Goal: Transaction & Acquisition: Subscribe to service/newsletter

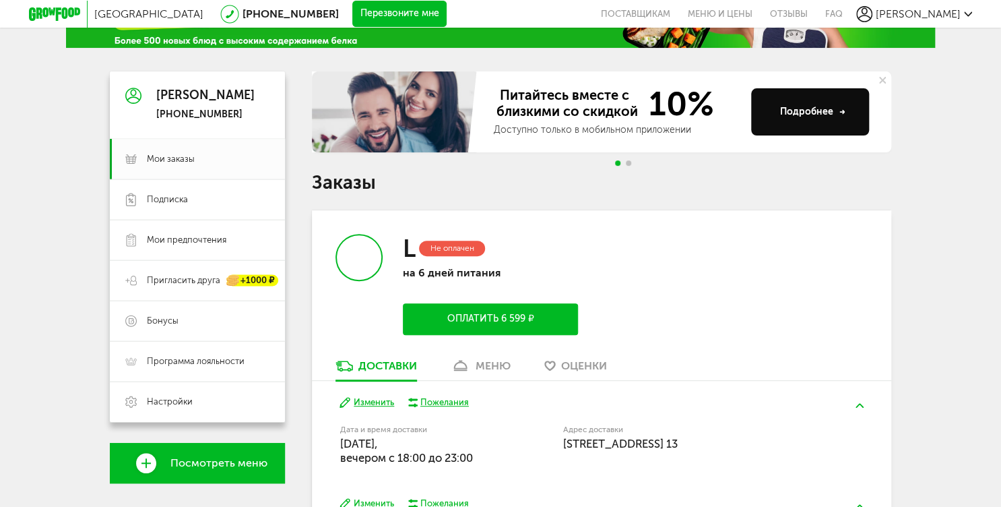
scroll to position [108, 0]
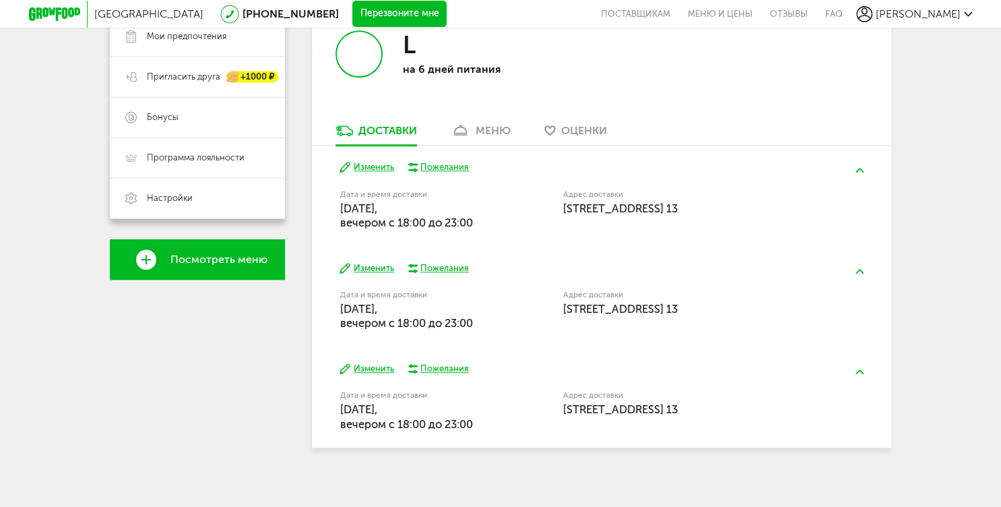
scroll to position [300, 0]
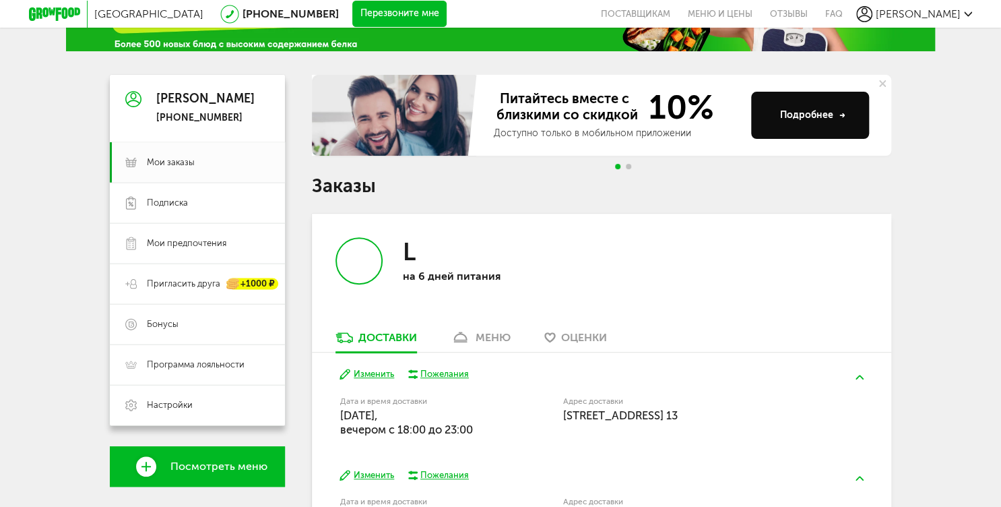
click at [493, 343] on div "меню" at bounding box center [493, 337] width 35 height 13
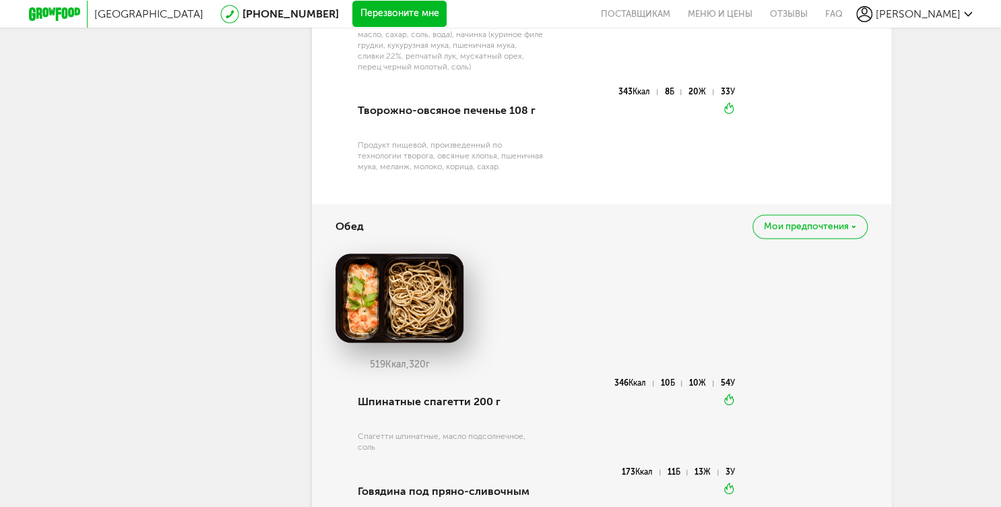
scroll to position [701, 0]
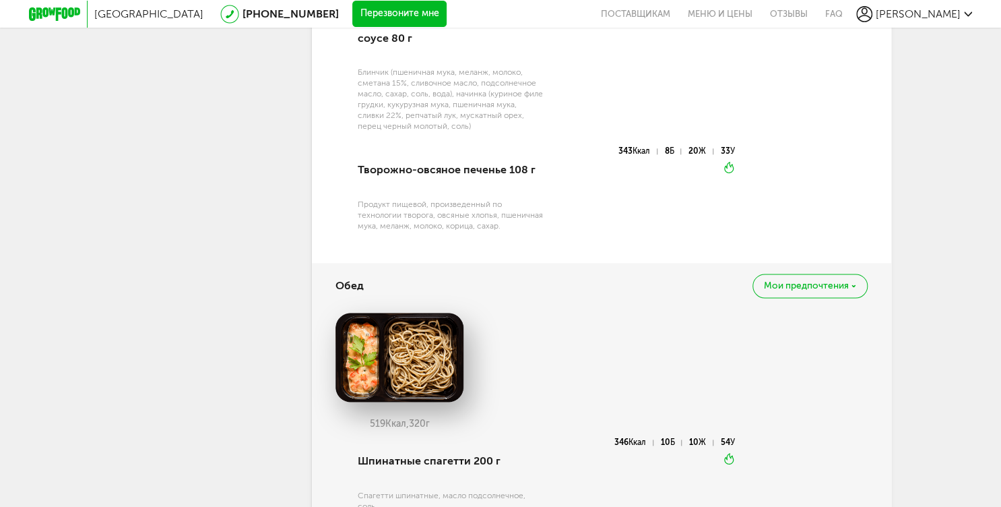
click at [820, 291] on div "Мои предпочтения" at bounding box center [810, 286] width 115 height 24
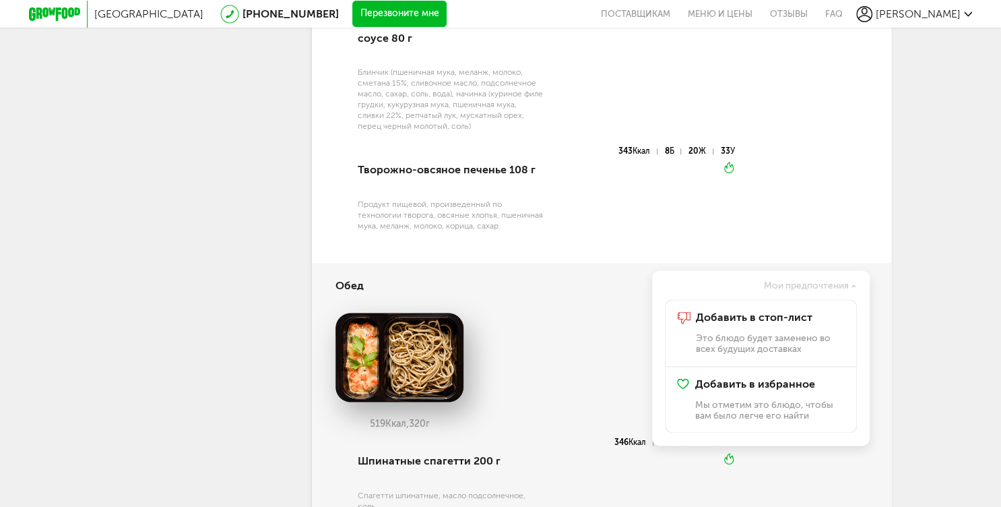
click at [782, 201] on div "545 Ккал, 188 г Блинчики с курицей в сливочном соусе 80 г Блинчик (пшеничная му…" at bounding box center [602, 52] width 532 height 387
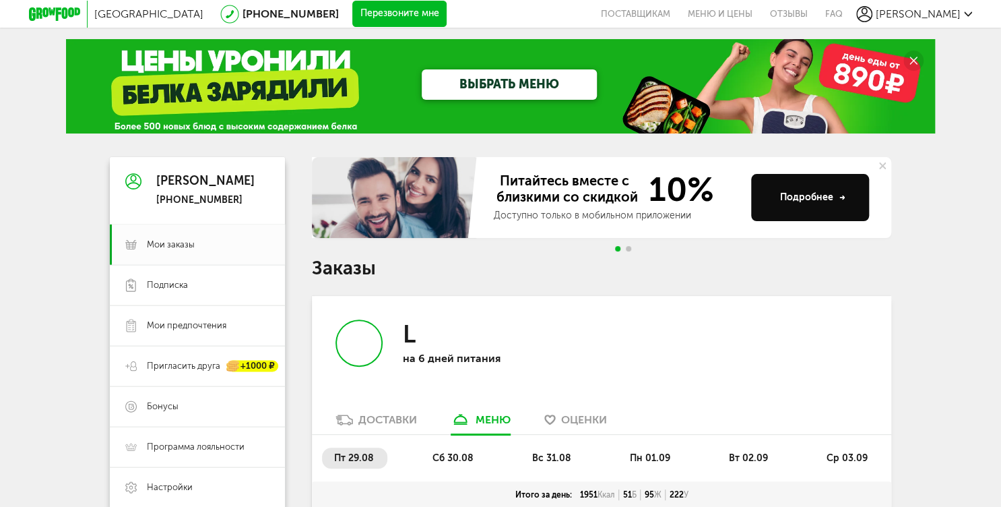
scroll to position [0, 0]
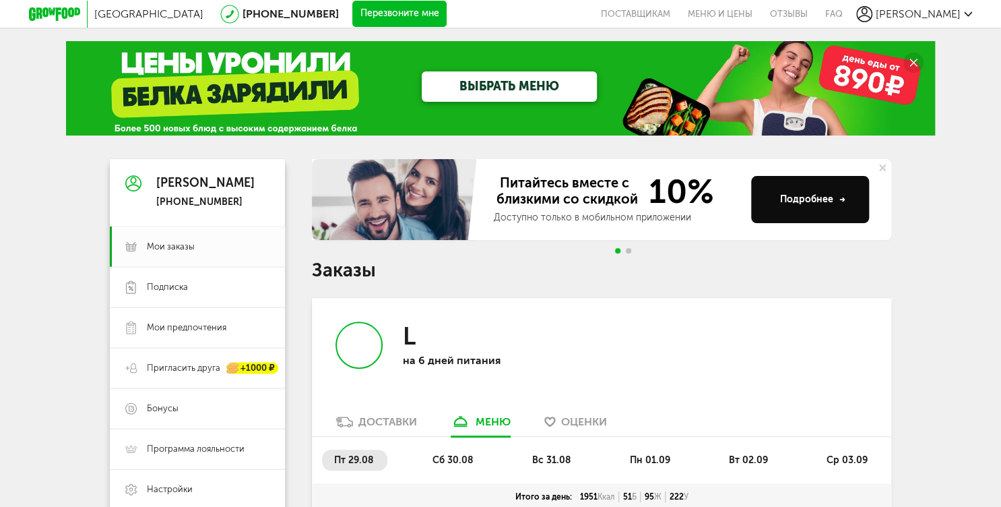
click at [473, 92] on link "ВЫБРАТЬ МЕНЮ" at bounding box center [509, 86] width 175 height 30
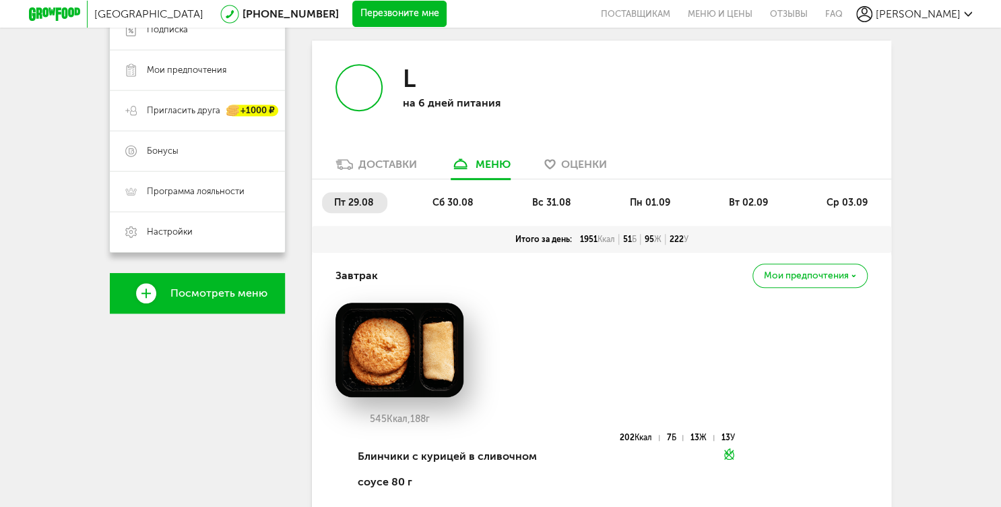
scroll to position [269, 0]
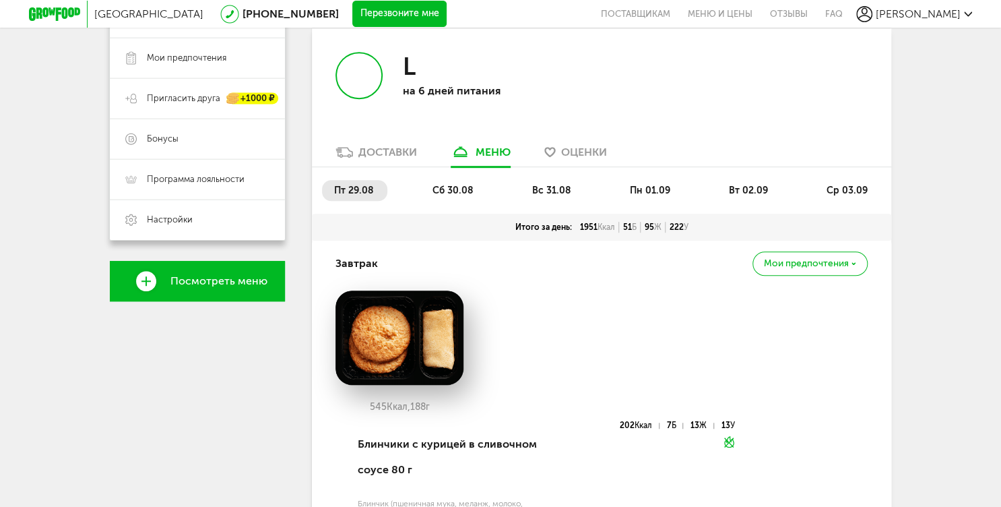
click at [452, 192] on span "сб 30.08" at bounding box center [453, 190] width 41 height 11
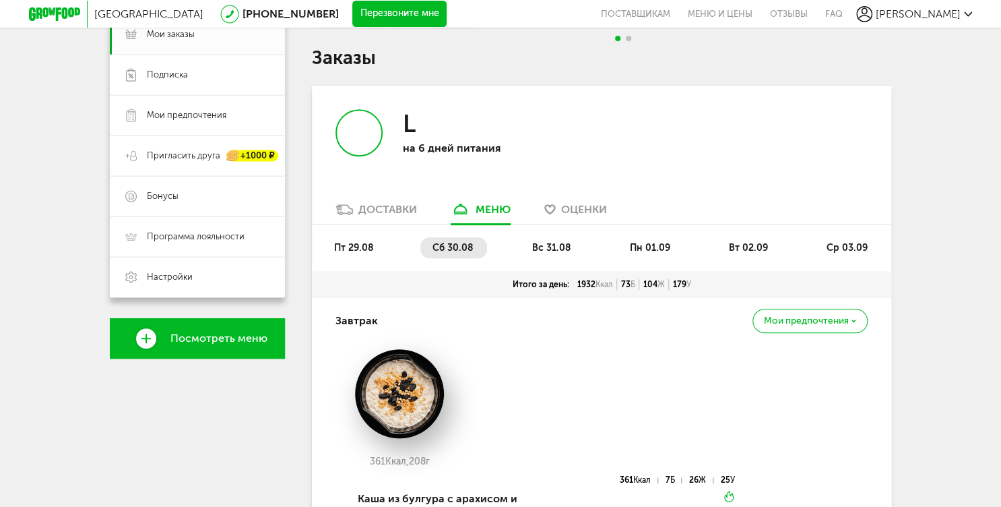
scroll to position [216, 0]
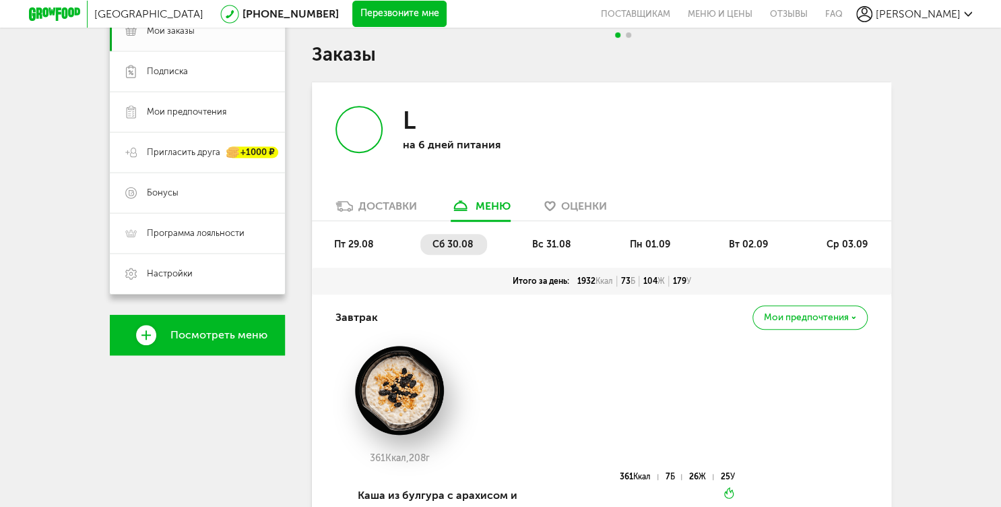
click at [391, 205] on div "Доставки" at bounding box center [387, 205] width 59 height 13
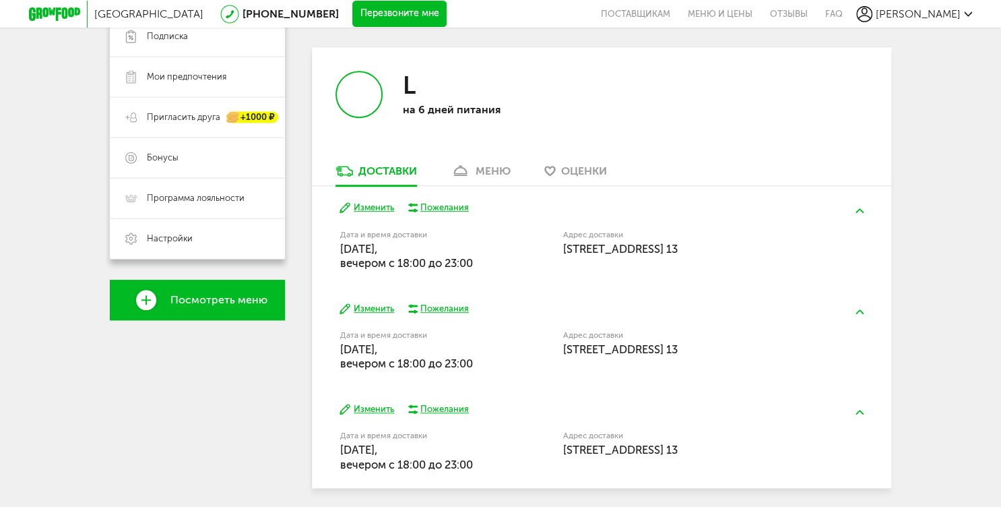
scroll to position [269, 0]
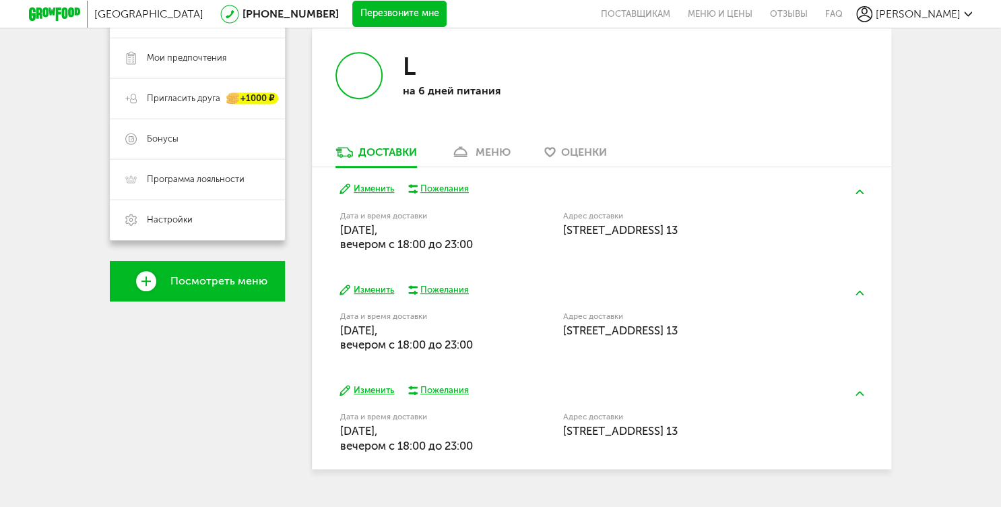
click at [483, 152] on div "меню" at bounding box center [493, 152] width 35 height 13
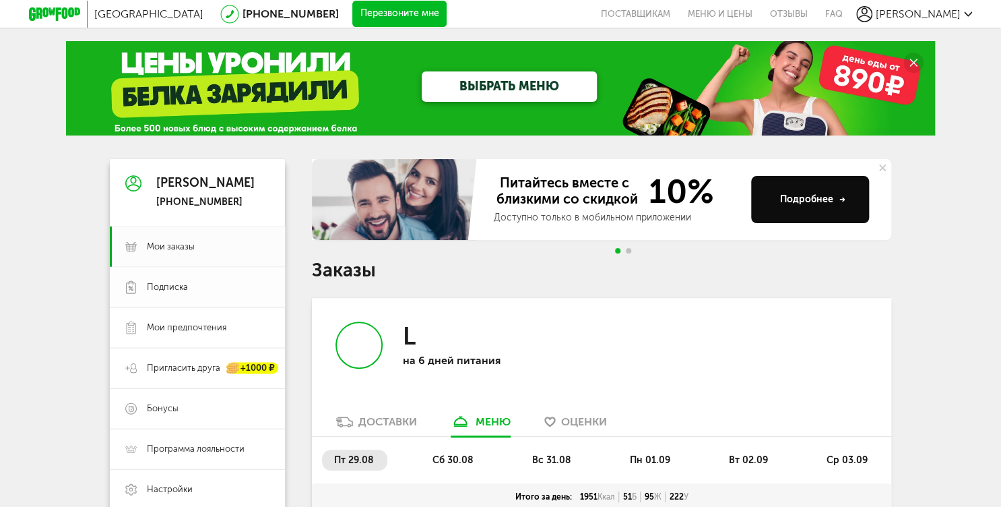
click at [175, 284] on span "Подписка" at bounding box center [167, 287] width 41 height 12
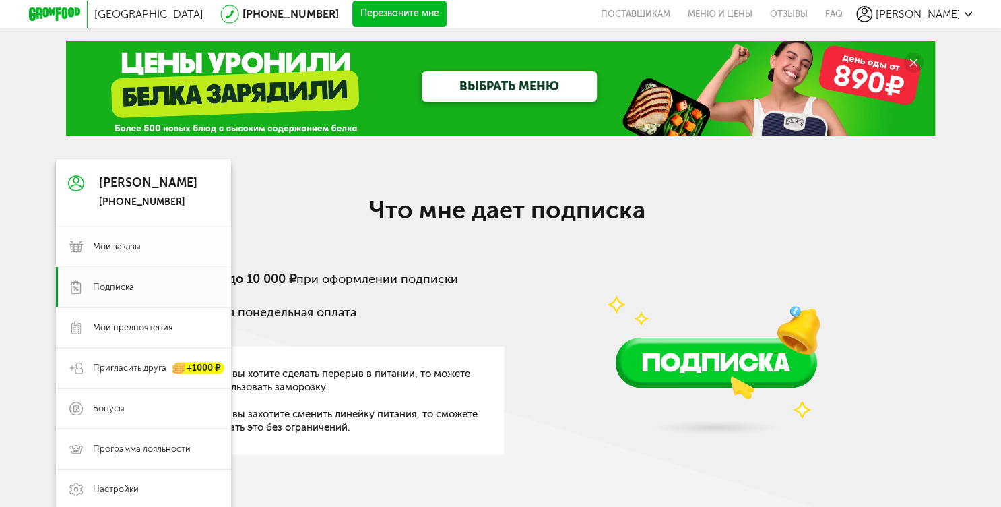
click at [116, 245] on span "Мои заказы" at bounding box center [117, 247] width 48 height 12
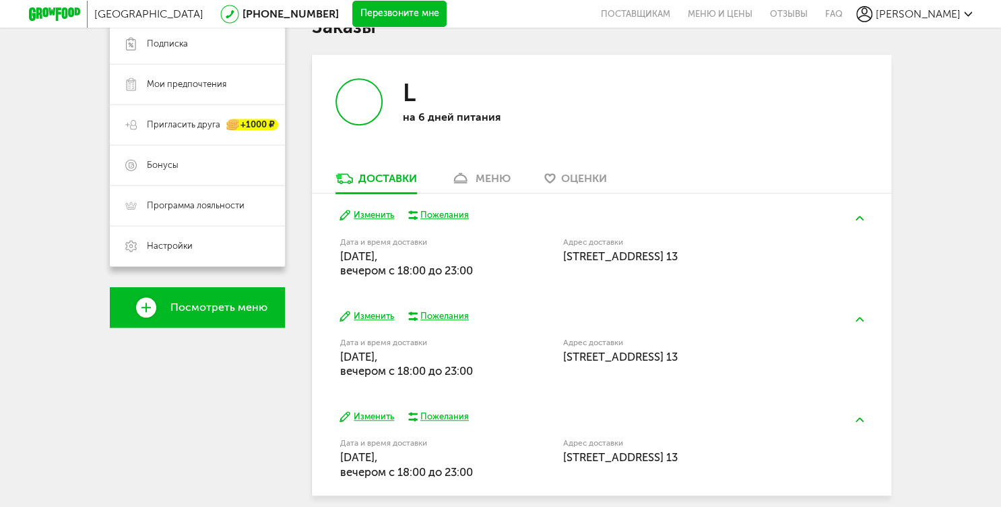
scroll to position [246, 0]
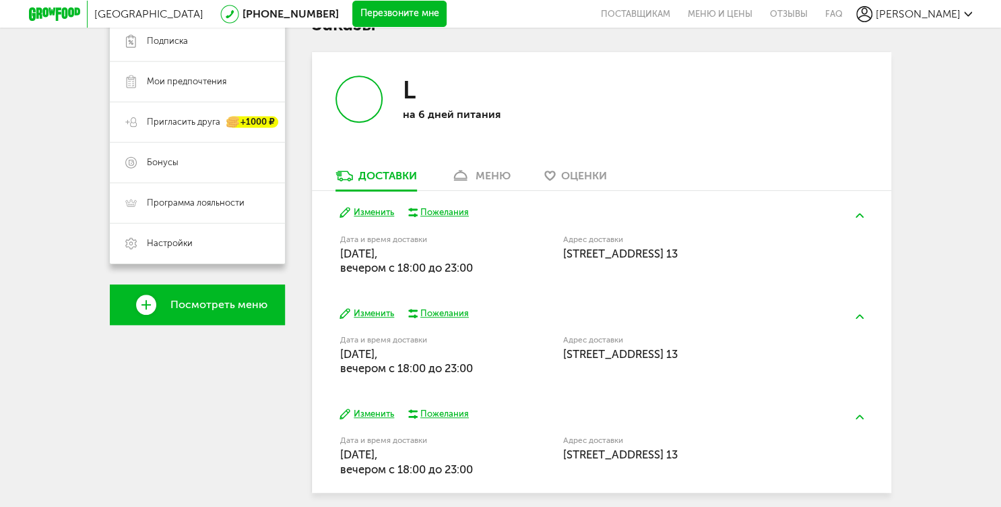
click at [230, 307] on span "Посмотреть меню" at bounding box center [218, 304] width 97 height 12
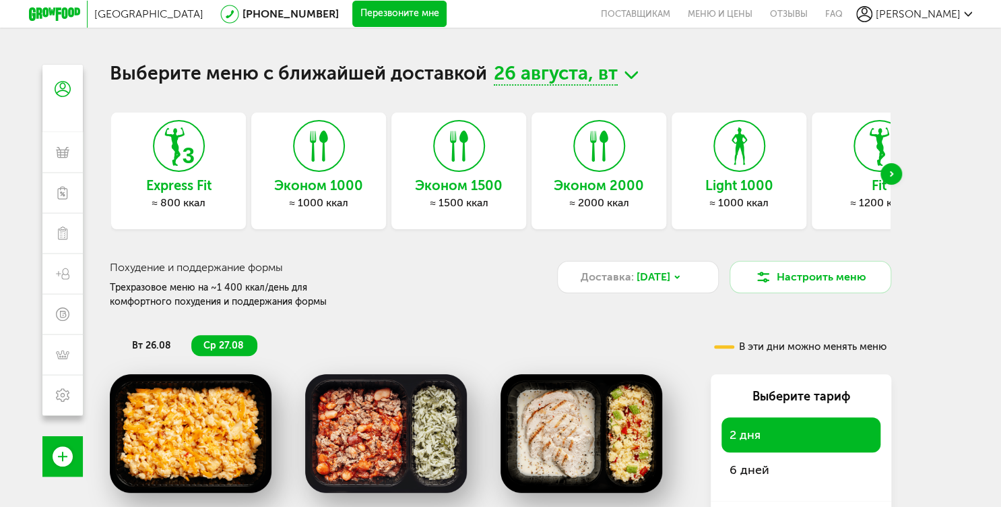
click at [457, 148] on icon at bounding box center [459, 146] width 49 height 51
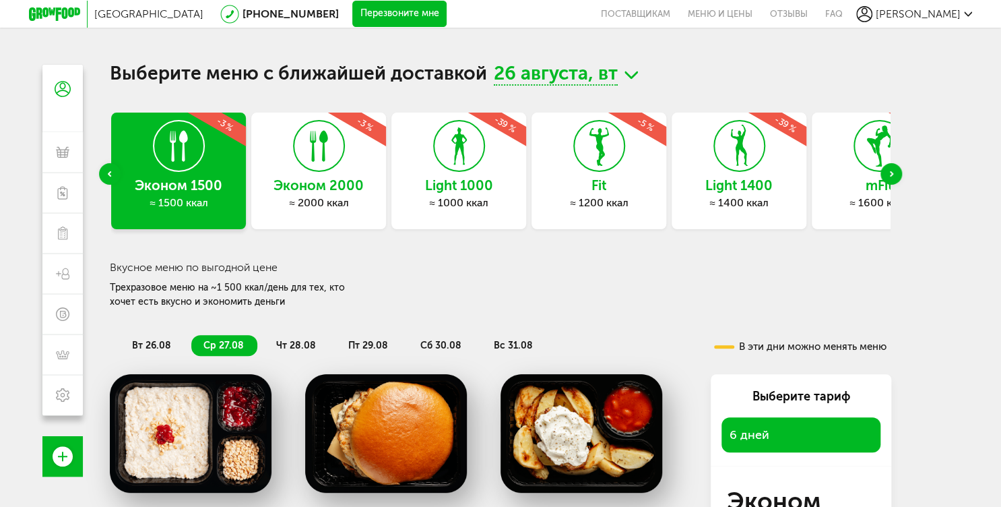
click at [476, 148] on icon at bounding box center [459, 146] width 49 height 51
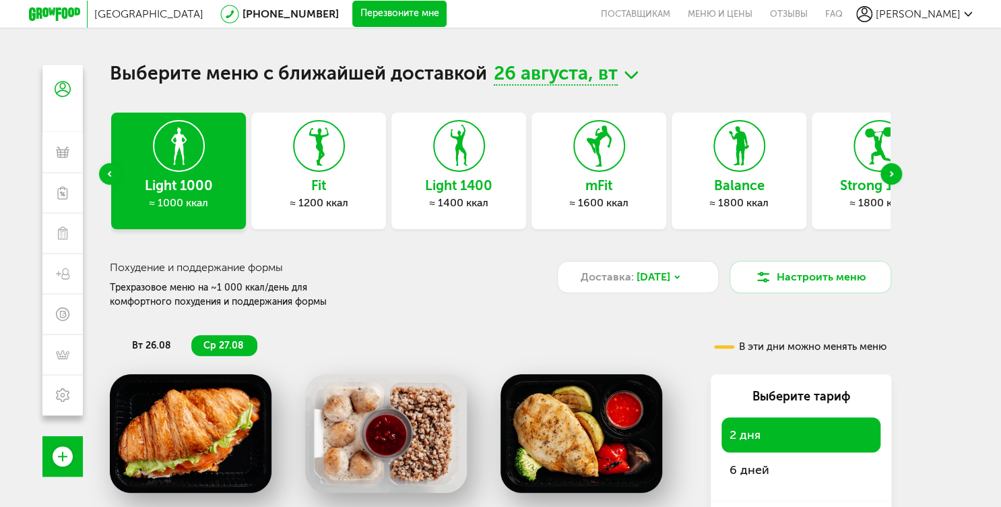
click at [108, 172] on icon "Previous slide" at bounding box center [109, 173] width 3 height 5
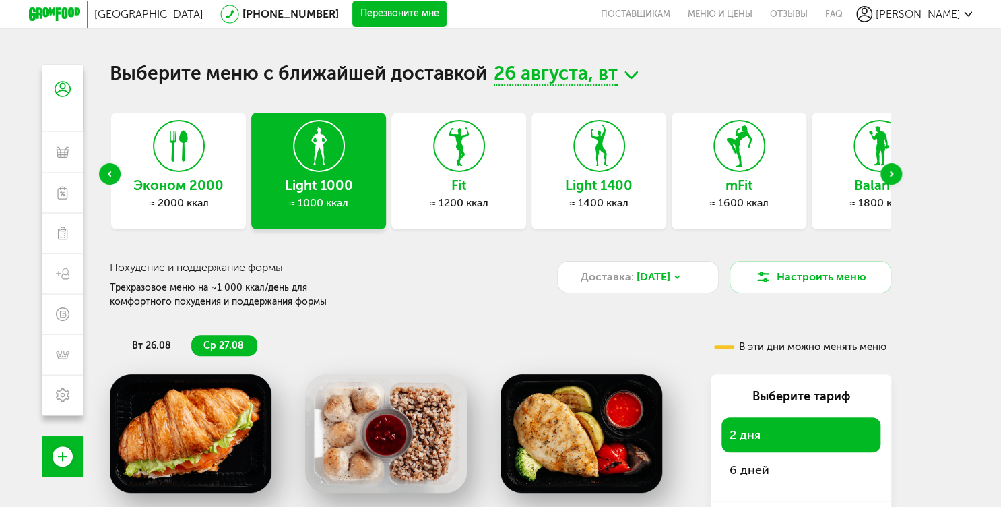
click at [182, 158] on use at bounding box center [179, 146] width 18 height 31
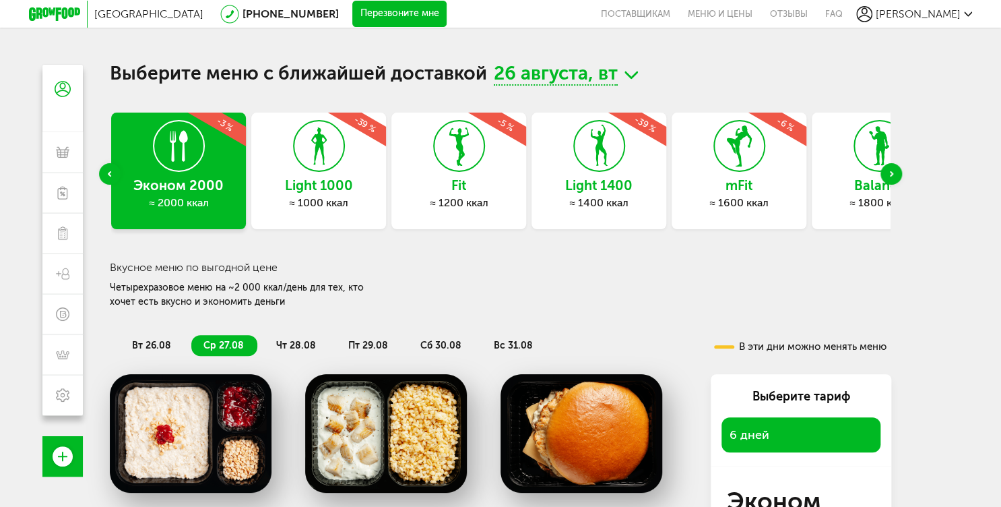
click at [91, 151] on span "Мои заказы" at bounding box center [103, 152] width 48 height 12
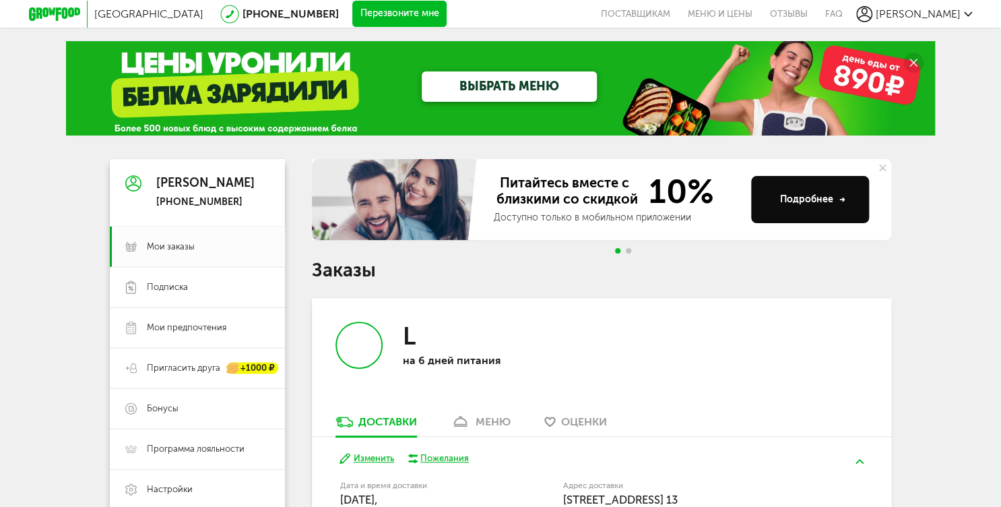
click at [886, 166] on button at bounding box center [883, 168] width 18 height 18
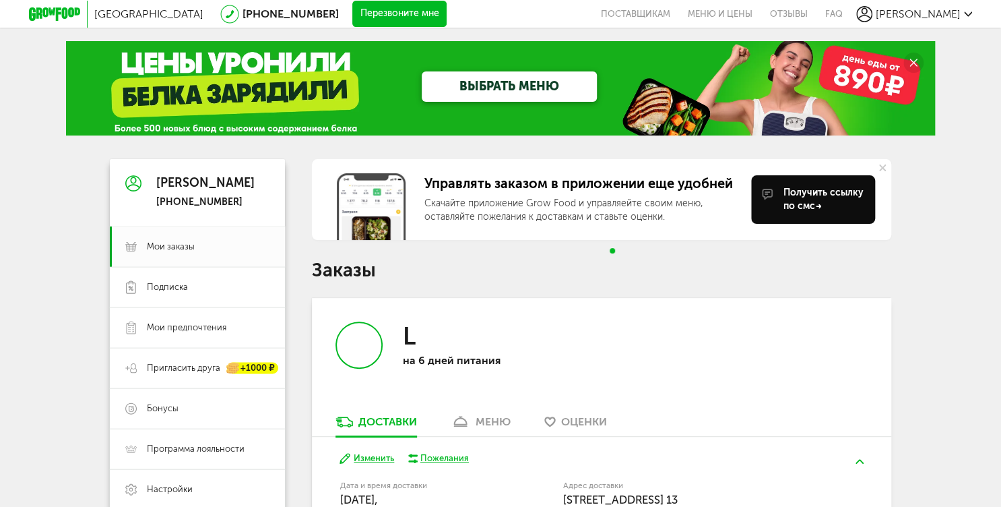
click at [886, 166] on button at bounding box center [883, 168] width 18 height 18
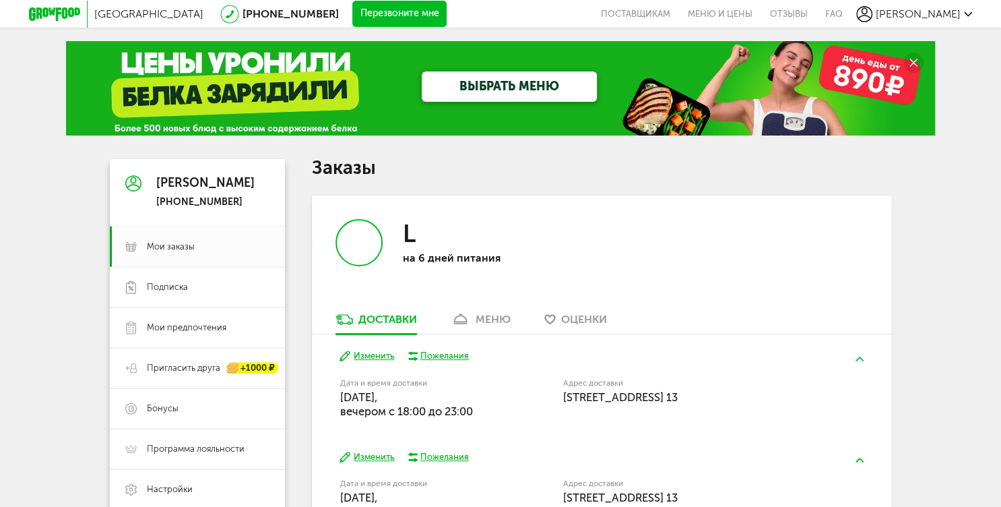
click at [496, 326] on link "меню" at bounding box center [480, 323] width 73 height 22
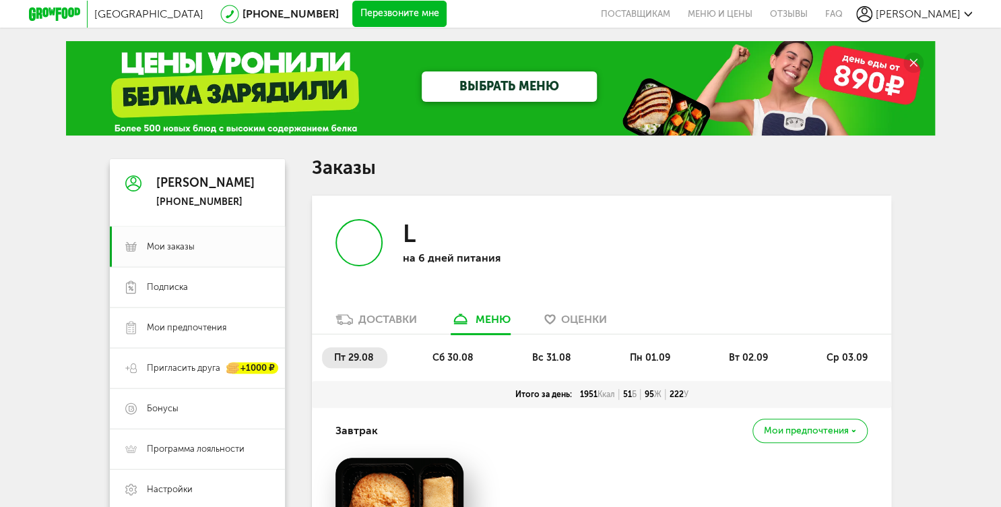
click at [389, 323] on div "Доставки" at bounding box center [387, 319] width 59 height 13
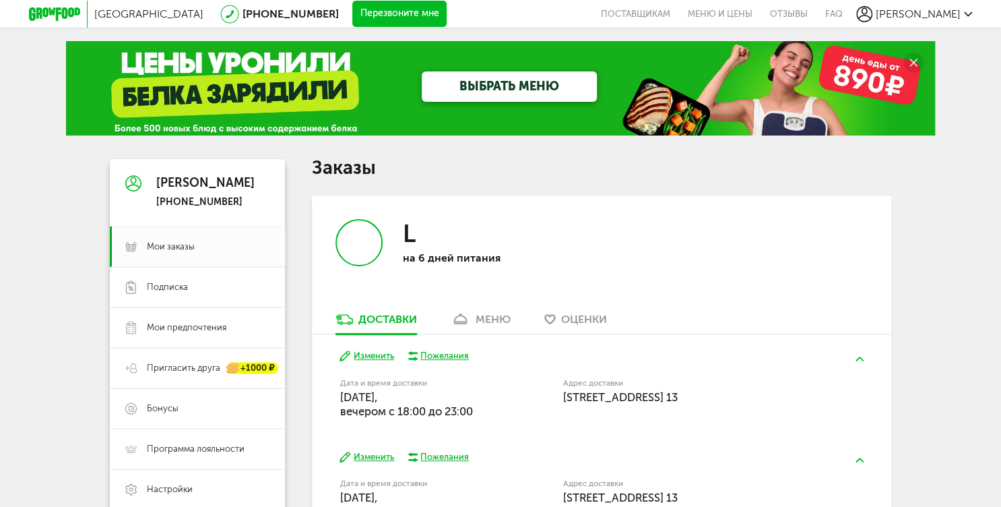
click at [464, 316] on use at bounding box center [460, 318] width 13 height 11
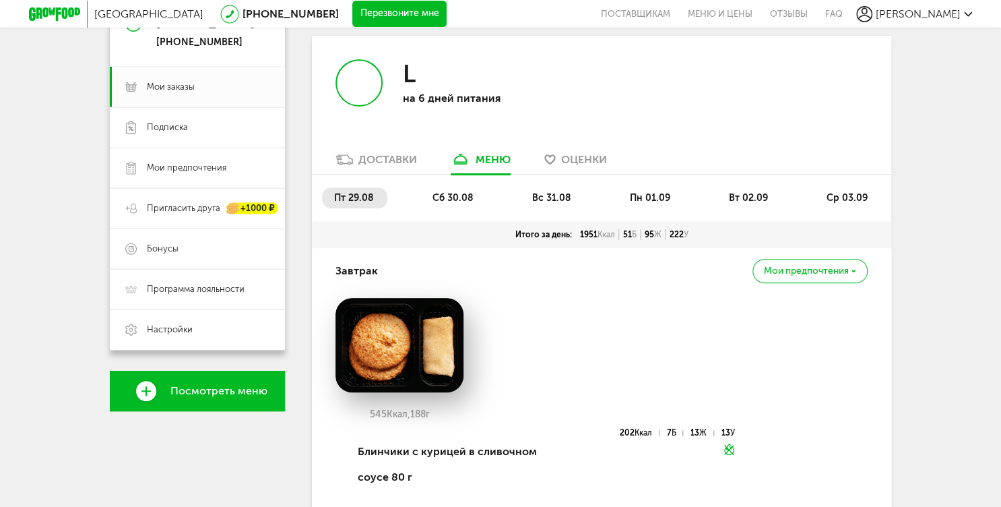
scroll to position [216, 0]
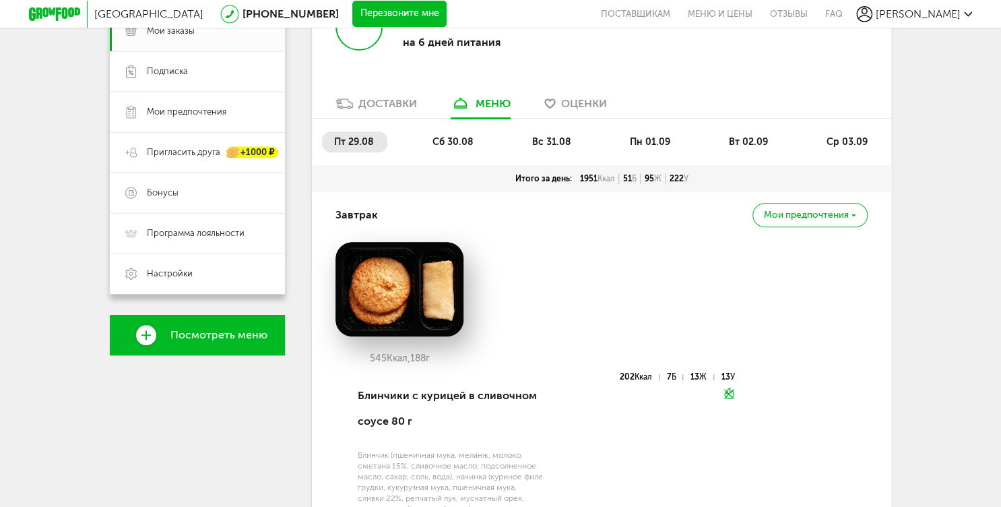
click at [453, 140] on span "сб 30.08" at bounding box center [453, 141] width 41 height 11
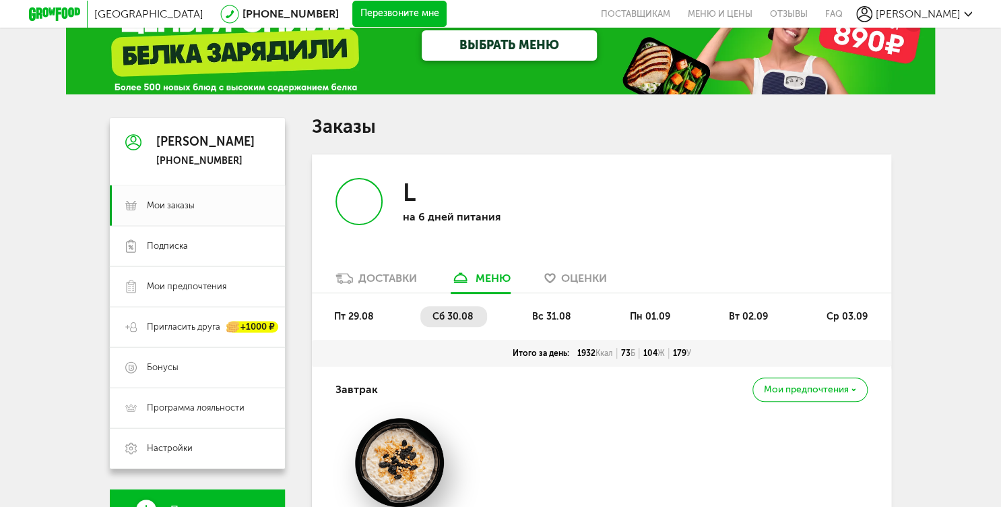
scroll to position [0, 0]
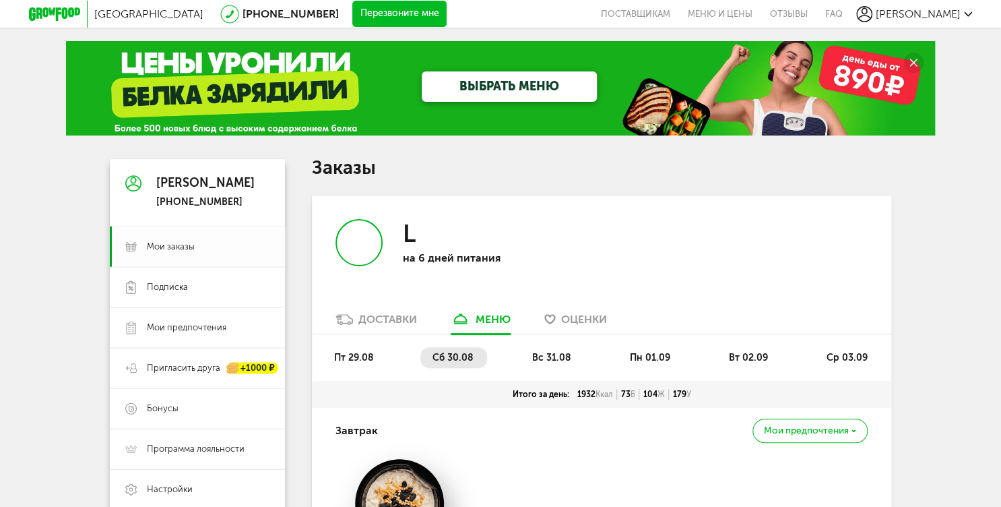
click at [189, 244] on span "Мои заказы" at bounding box center [171, 247] width 48 height 12
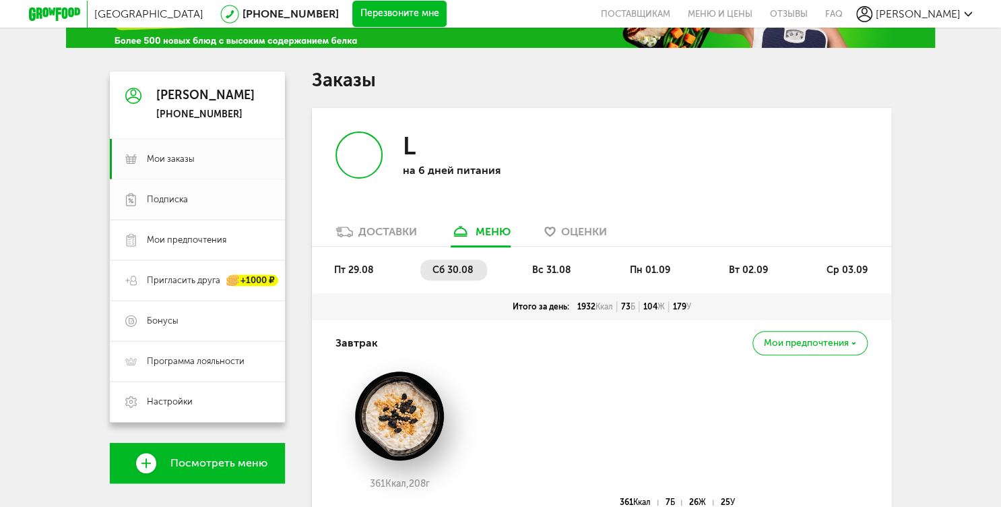
scroll to position [108, 0]
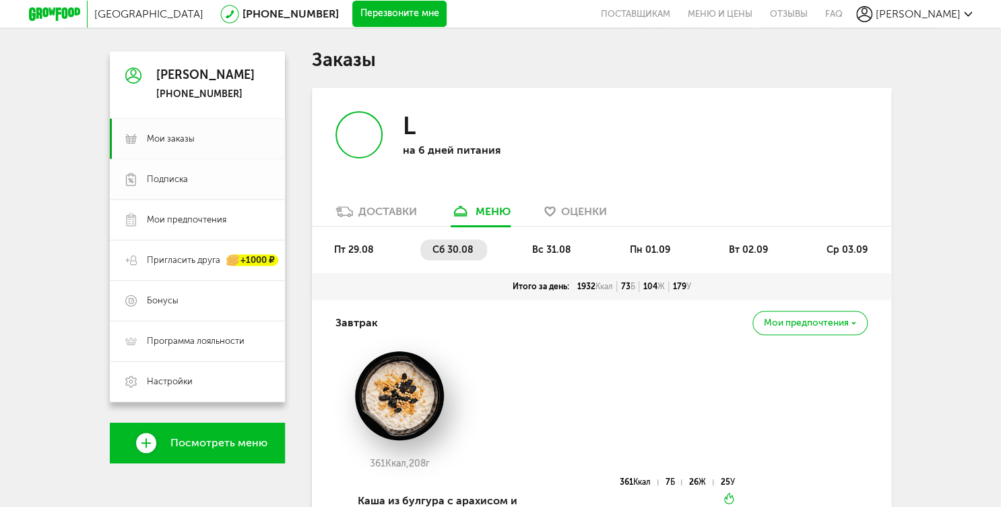
click at [181, 181] on span "Подписка" at bounding box center [167, 179] width 41 height 12
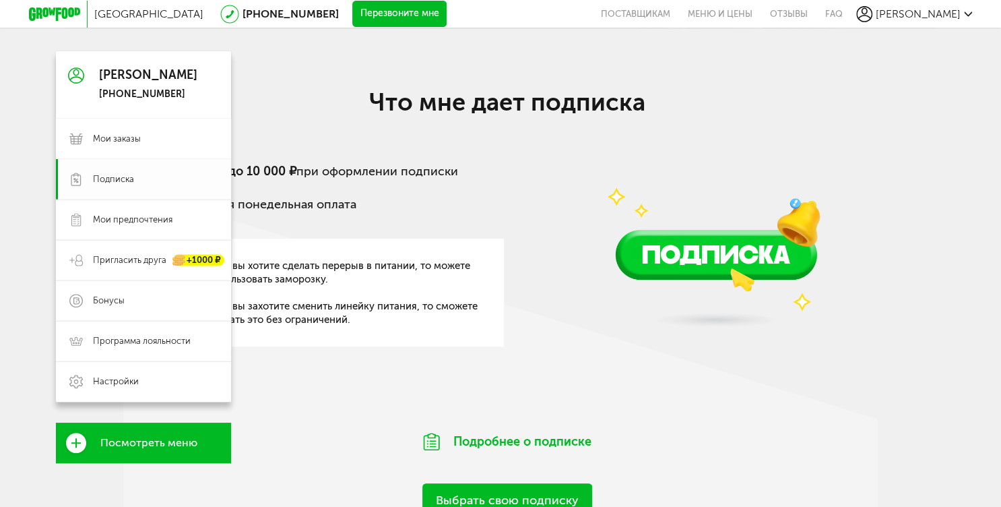
click at [105, 177] on span "Подписка" at bounding box center [113, 179] width 41 height 12
